Goal: Find specific page/section: Find specific page/section

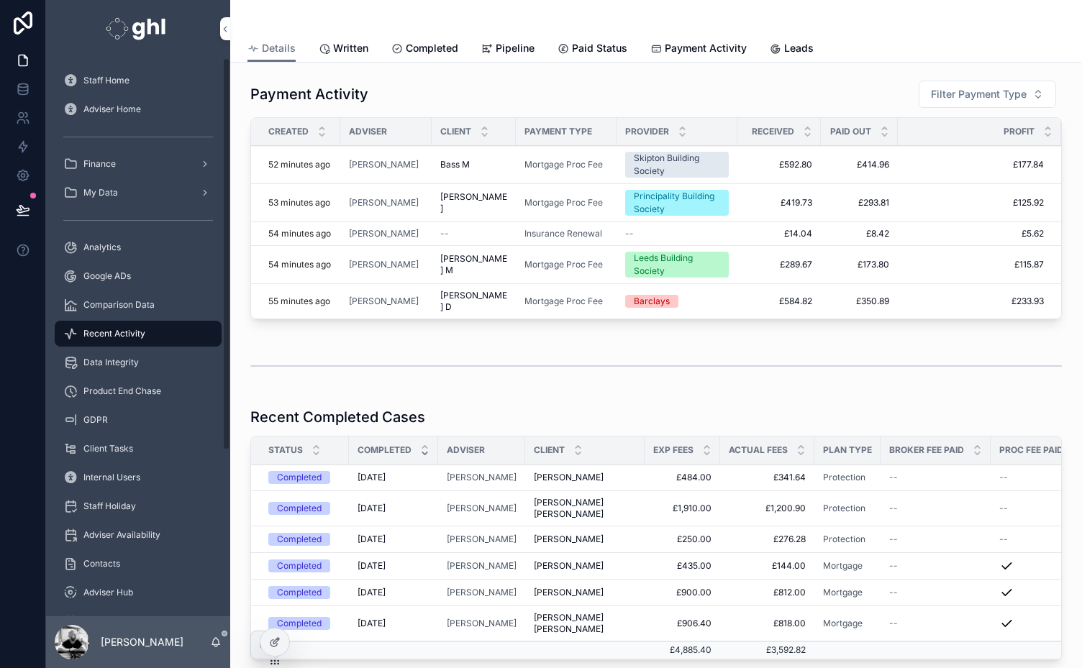
click at [108, 163] on span "Finance" at bounding box center [99, 164] width 32 height 12
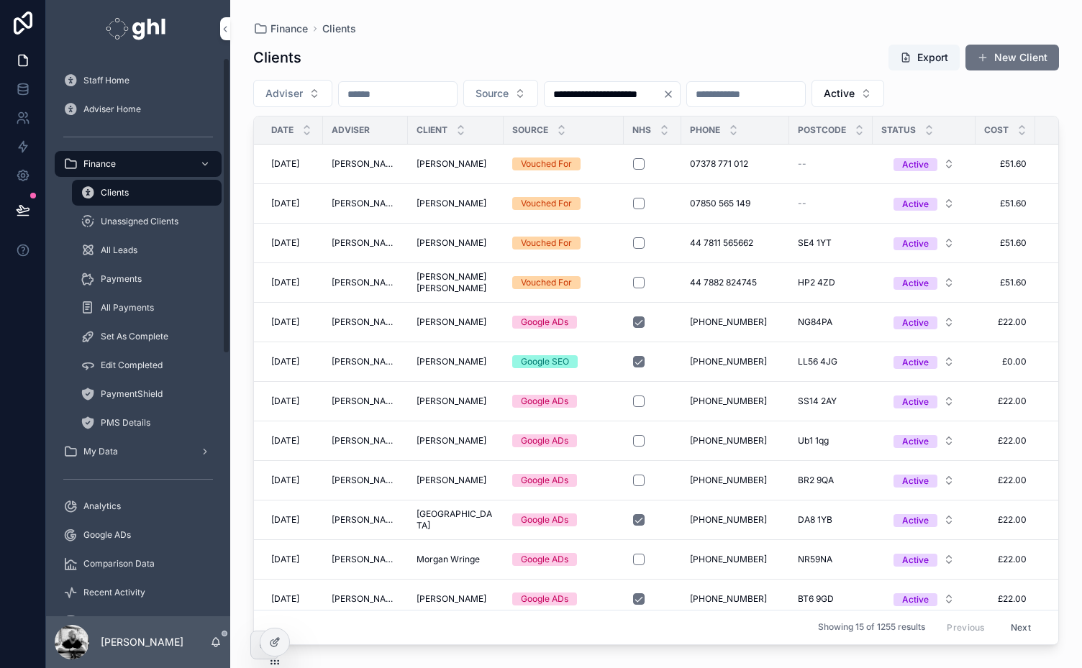
click at [124, 224] on span "Unassigned Clients" at bounding box center [140, 222] width 78 height 12
